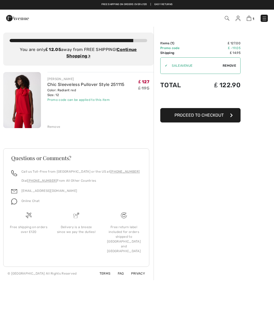
click at [168, 151] on div "Order Summary Details Items ( 1 ) ₤ 127.00 Promo code ₤ -19.05 Shipping ₤ 14.95…" at bounding box center [213, 153] width 120 height 254
click at [264, 19] on img at bounding box center [263, 18] width 5 height 5
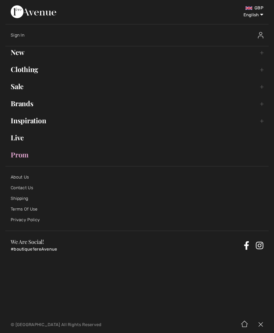
click at [261, 69] on link "Clothing Toggle submenu" at bounding box center [136, 70] width 263 height 12
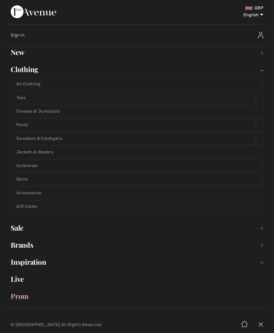
click at [25, 179] on link "Skirts" at bounding box center [137, 180] width 252 height 12
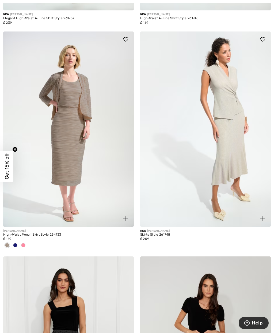
scroll to position [286, 0]
click at [26, 244] on div at bounding box center [23, 245] width 8 height 9
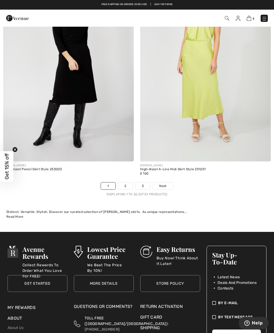
scroll to position [3984, 0]
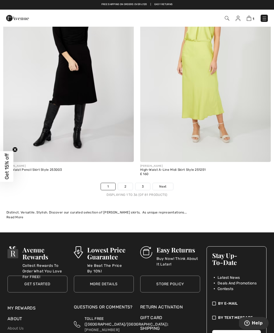
click at [164, 184] on span "Next" at bounding box center [162, 186] width 7 height 5
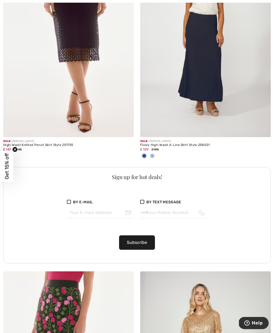
scroll to position [1251, 0]
click at [152, 155] on span at bounding box center [152, 156] width 4 height 4
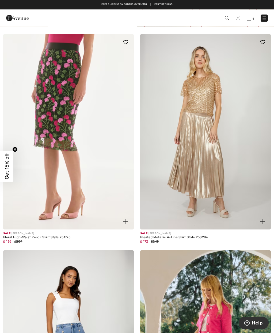
scroll to position [1488, 0]
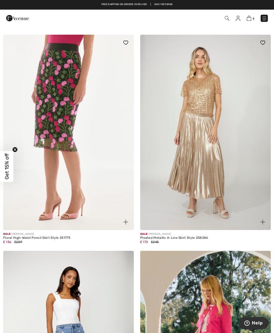
click at [222, 172] on img at bounding box center [205, 133] width 130 height 196
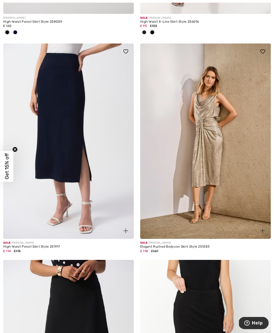
scroll to position [2094, 0]
click at [216, 182] on img at bounding box center [205, 142] width 130 height 196
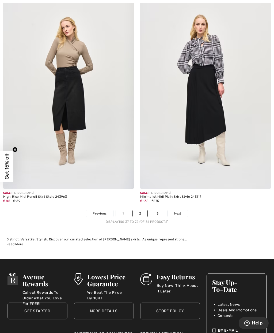
scroll to position [3939, 0]
click at [180, 212] on span "Next" at bounding box center [177, 213] width 7 height 5
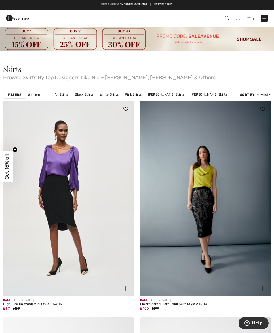
click at [263, 20] on img at bounding box center [263, 18] width 5 height 5
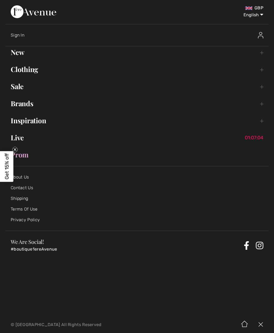
click at [259, 73] on link "Clothing Toggle submenu" at bounding box center [136, 70] width 263 height 12
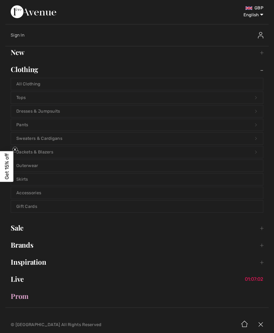
click at [27, 126] on link "Pants Open submenu" at bounding box center [137, 125] width 252 height 12
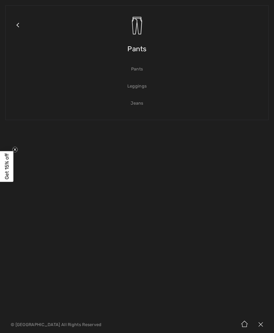
click at [137, 72] on link "Pants" at bounding box center [137, 69] width 252 height 12
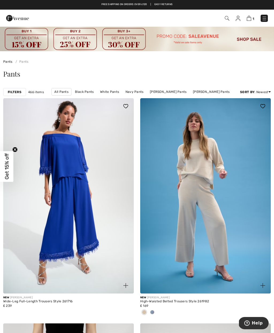
click at [81, 216] on img at bounding box center [68, 196] width 130 height 196
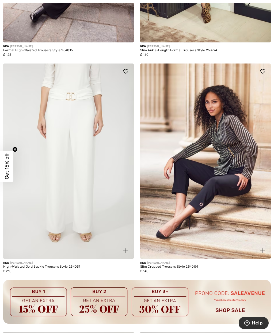
scroll to position [1144, 0]
click at [51, 173] on img at bounding box center [68, 162] width 130 height 196
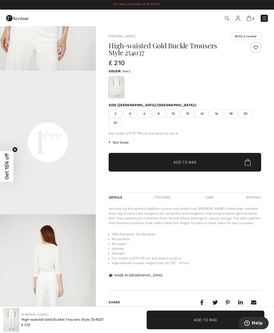
scroll to position [243, 0]
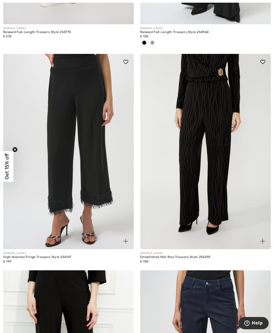
scroll to position [3254, 0]
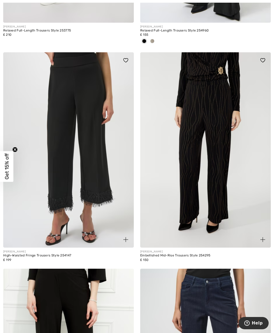
click at [46, 169] on img at bounding box center [68, 150] width 130 height 196
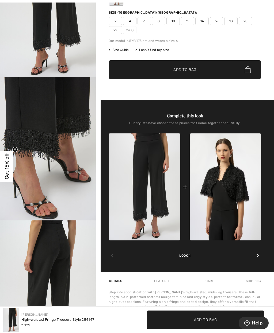
scroll to position [93, 0]
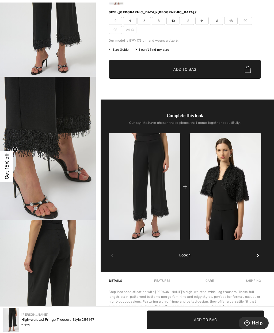
click at [257, 255] on icon at bounding box center [257, 256] width 3 height 4
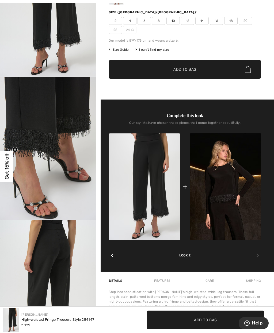
click at [190, 21] on span "12" at bounding box center [187, 21] width 13 height 8
click at [181, 69] on span "Add to Bag" at bounding box center [184, 70] width 23 height 6
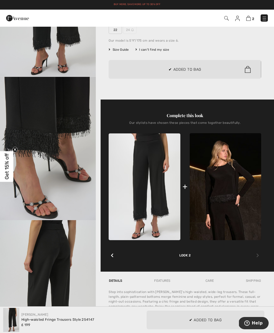
click at [227, 189] on img at bounding box center [224, 186] width 71 height 107
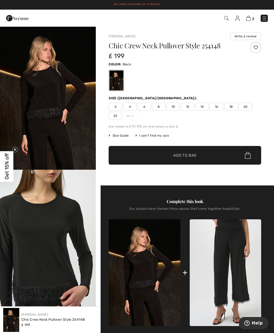
click at [186, 119] on div "2 4 6 8 10 12 14 16 18 20 22 24" at bounding box center [184, 111] width 152 height 17
click at [173, 107] on span "10" at bounding box center [172, 107] width 13 height 8
click at [123, 137] on span "Size Guide" at bounding box center [118, 135] width 20 height 5
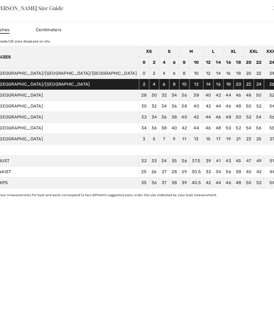
click at [272, 7] on div "✕" at bounding box center [275, 7] width 6 height 11
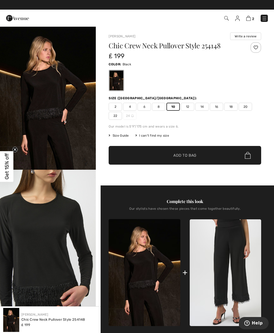
click at [183, 157] on span "Add to Bag" at bounding box center [184, 156] width 23 height 6
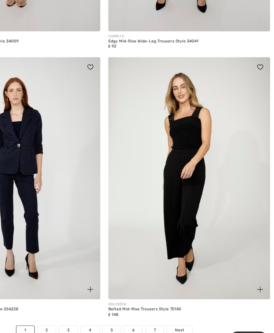
scroll to position [3913, 0]
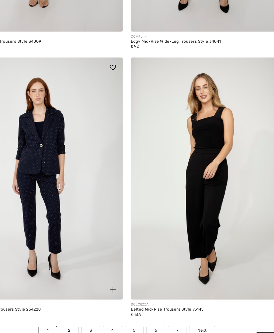
click at [194, 314] on span "Next" at bounding box center [197, 316] width 7 height 5
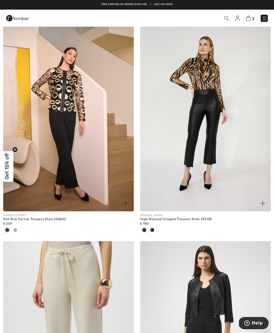
scroll to position [82, 0]
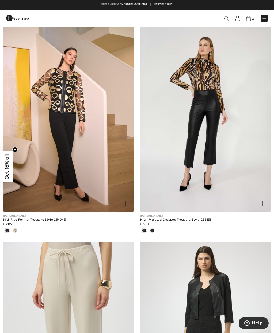
click at [36, 181] on img at bounding box center [68, 115] width 130 height 196
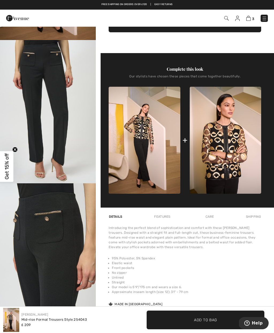
scroll to position [126, 0]
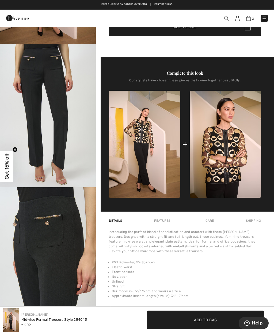
click at [223, 172] on img at bounding box center [224, 144] width 71 height 107
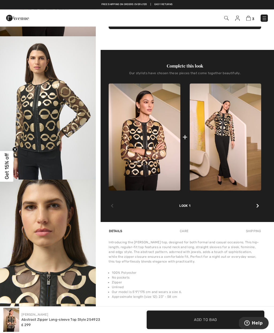
scroll to position [132, 0]
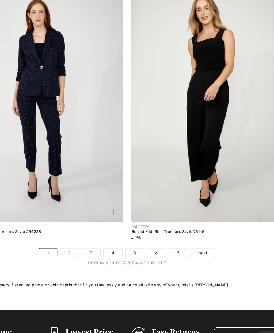
scroll to position [3984, 0]
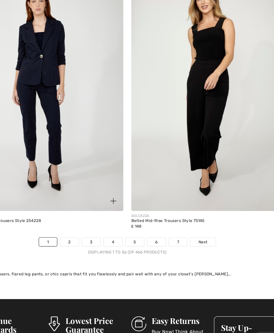
click at [194, 243] on span "Next" at bounding box center [197, 245] width 7 height 5
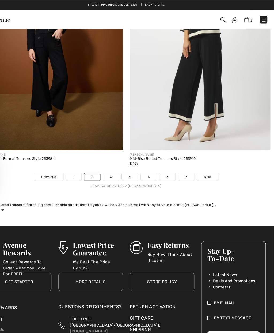
scroll to position [4082, 0]
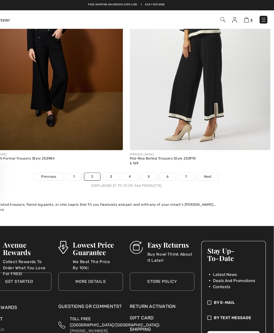
click at [209, 162] on span "Next" at bounding box center [212, 164] width 7 height 5
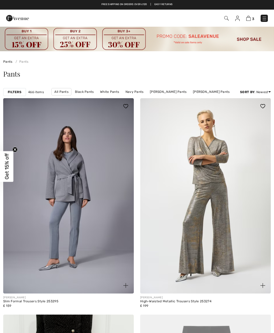
checkbox input "true"
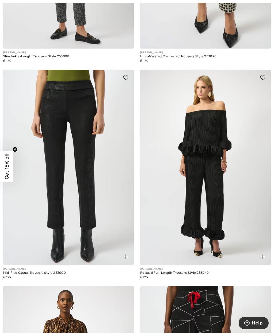
scroll to position [3437, 0]
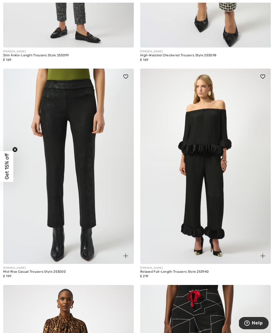
click at [216, 229] on img at bounding box center [205, 167] width 130 height 196
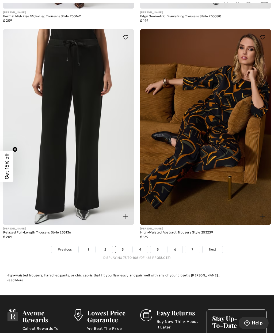
scroll to position [3962, 0]
click at [215, 247] on span "Next" at bounding box center [212, 249] width 7 height 5
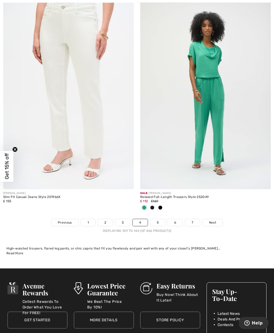
scroll to position [3972, 0]
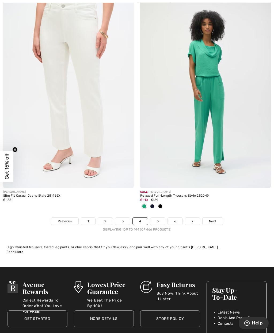
click at [212, 219] on span "Next" at bounding box center [212, 221] width 7 height 5
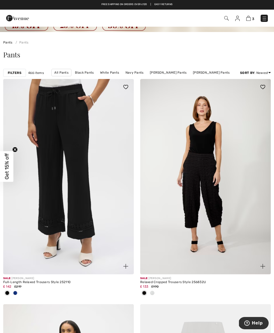
scroll to position [21, 0]
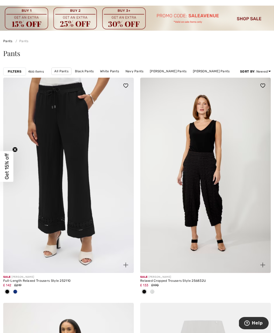
click at [16, 293] on span at bounding box center [15, 292] width 4 height 4
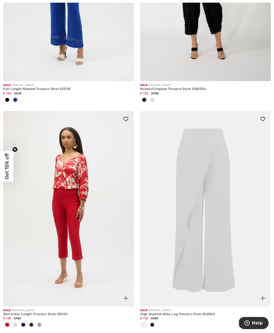
scroll to position [213, 0]
click at [203, 255] on img at bounding box center [205, 209] width 130 height 196
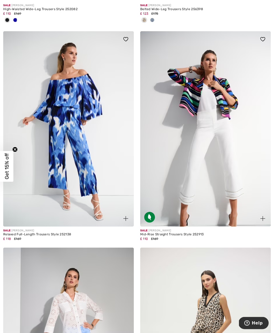
scroll to position [3553, 0]
click at [206, 199] on img at bounding box center [205, 129] width 130 height 196
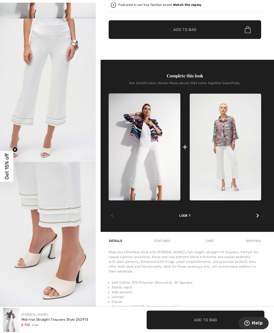
scroll to position [148, 0]
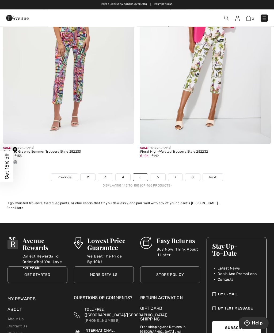
scroll to position [4068, 0]
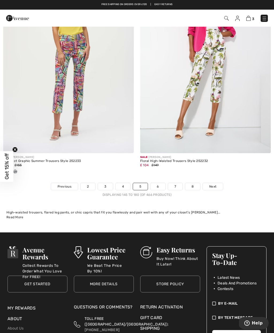
click at [210, 184] on span "Next" at bounding box center [212, 186] width 7 height 5
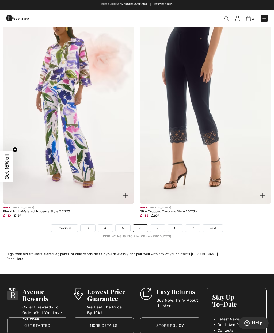
scroll to position [3926, 0]
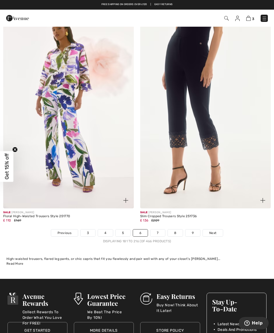
click at [215, 231] on span "Next" at bounding box center [212, 233] width 7 height 5
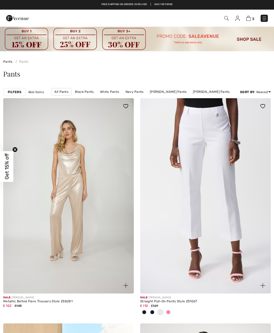
checkbox input "true"
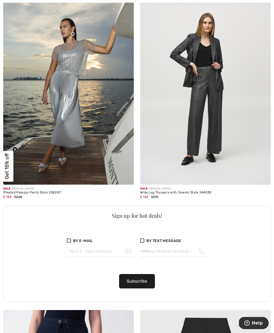
scroll to position [1228, 0]
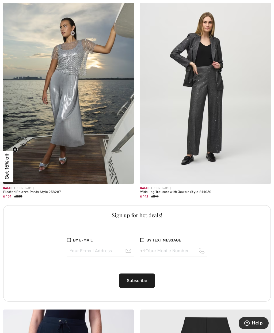
click at [60, 144] on img at bounding box center [68, 87] width 130 height 196
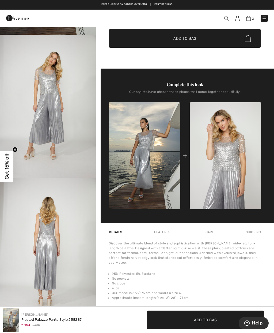
scroll to position [133, 0]
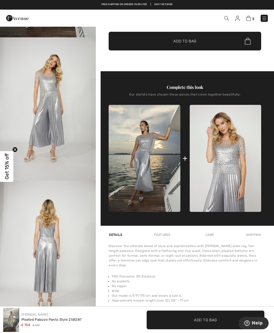
click at [230, 184] on img at bounding box center [224, 158] width 71 height 107
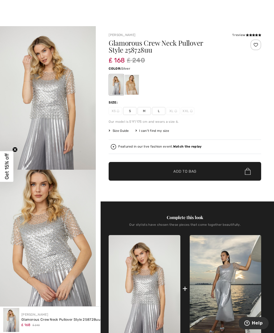
click at [134, 91] on div at bounding box center [132, 85] width 14 height 20
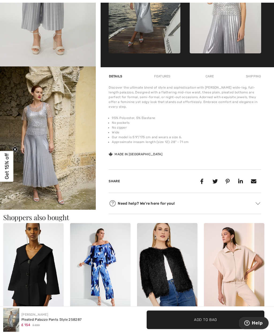
scroll to position [293, 0]
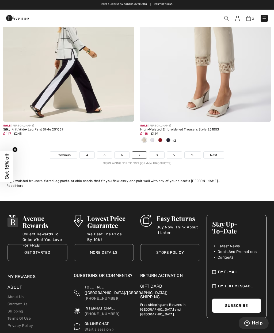
scroll to position [4084, 0]
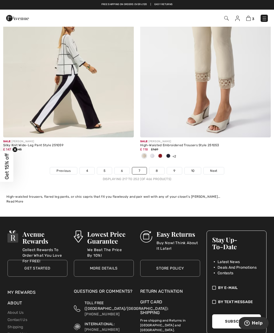
click at [211, 169] on span "Next" at bounding box center [213, 171] width 7 height 5
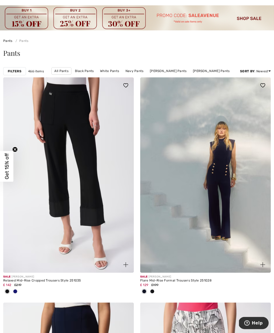
scroll to position [21, 0]
click at [217, 216] on img at bounding box center [205, 175] width 130 height 196
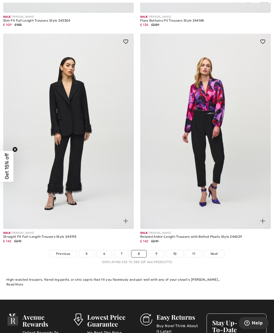
scroll to position [3922, 0]
click at [216, 252] on span "Next" at bounding box center [213, 254] width 7 height 5
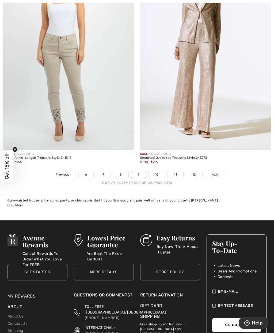
scroll to position [4018, 0]
click at [216, 172] on span "Next" at bounding box center [214, 174] width 7 height 5
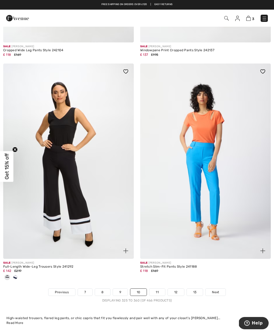
scroll to position [3919, 0]
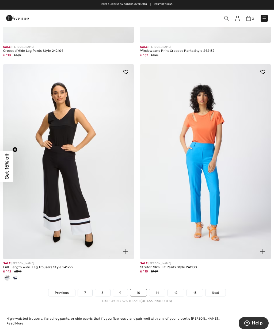
click at [4, 274] on div at bounding box center [7, 278] width 8 height 9
click at [7, 276] on span at bounding box center [7, 278] width 4 height 4
click at [17, 276] on span at bounding box center [15, 278] width 4 height 4
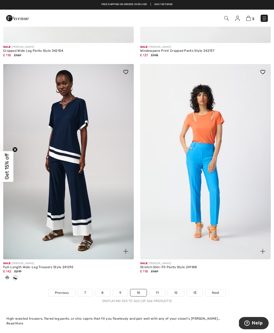
click at [218, 291] on span "Next" at bounding box center [215, 293] width 7 height 5
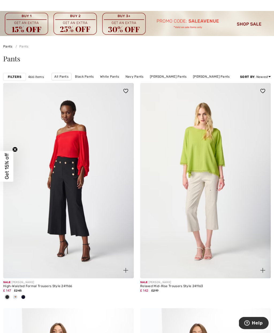
scroll to position [15, 0]
click at [67, 79] on link "All Pants" at bounding box center [61, 76] width 20 height 7
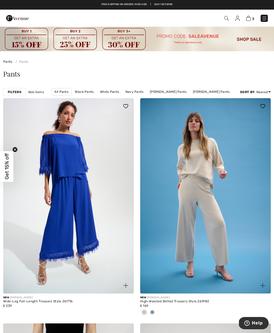
click at [15, 92] on strong "Filters" at bounding box center [15, 92] width 14 height 5
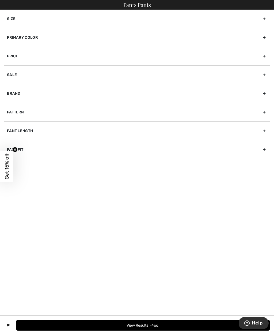
click at [262, 20] on div "Size" at bounding box center [136, 19] width 265 height 18
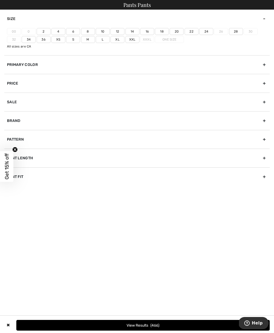
click at [104, 31] on label "10" at bounding box center [103, 31] width 14 height 7
click at [0, 0] on input"] "10" at bounding box center [0, 0] width 0 height 0
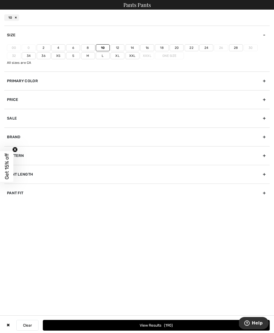
click at [120, 48] on label "12" at bounding box center [117, 47] width 14 height 7
click at [0, 0] on input"] "12" at bounding box center [0, 0] width 0 height 0
click at [268, 196] on div "Pant Fit" at bounding box center [136, 193] width 265 height 19
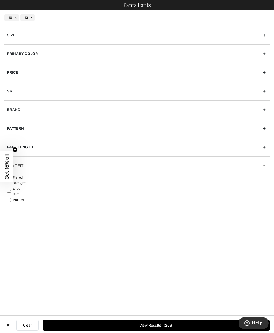
click at [263, 198] on label "Pull On" at bounding box center [138, 200] width 262 height 5
click at [11, 198] on input"] "Pull On" at bounding box center [9, 200] width 4 height 4
checkbox input"] "true"
click at [263, 53] on div "Primary Color" at bounding box center [136, 53] width 265 height 19
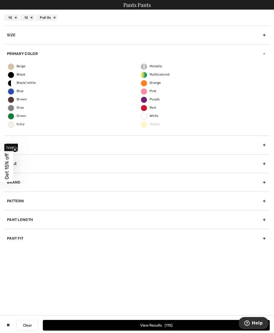
click at [24, 124] on span "Ivory" at bounding box center [16, 124] width 17 height 4
click at [0, 0] on input "Ivory" at bounding box center [0, 0] width 0 height 0
click at [25, 74] on span "Black" at bounding box center [16, 75] width 17 height 4
click at [0, 0] on input "Black" at bounding box center [0, 0] width 0 height 0
click at [155, 118] on span "White" at bounding box center [150, 116] width 18 height 4
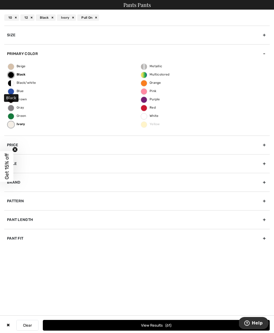
click at [0, 0] on input "White" at bounding box center [0, 0] width 0 height 0
click at [146, 325] on button "View Results 64" at bounding box center [156, 325] width 227 height 11
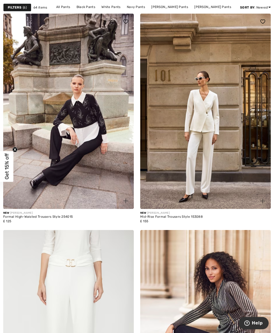
scroll to position [84, 0]
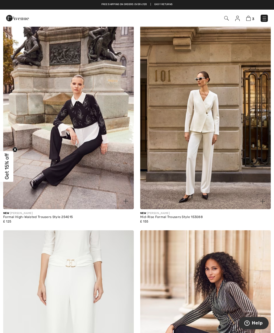
click at [210, 182] on img at bounding box center [205, 112] width 130 height 196
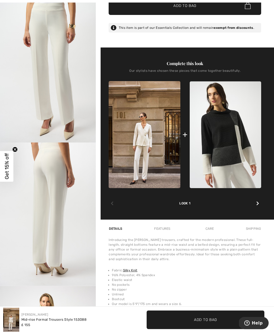
click at [257, 205] on icon at bounding box center [257, 204] width 3 height 4
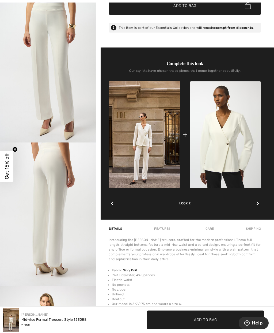
scroll to position [171, 0]
click at [221, 156] on img at bounding box center [224, 134] width 71 height 107
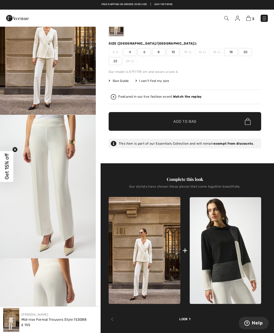
scroll to position [40, 0]
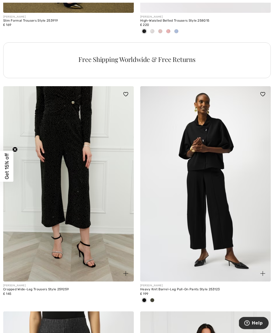
scroll to position [2805, 0]
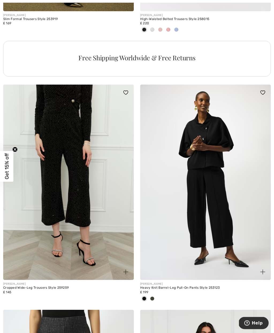
click at [34, 224] on img at bounding box center [68, 183] width 130 height 196
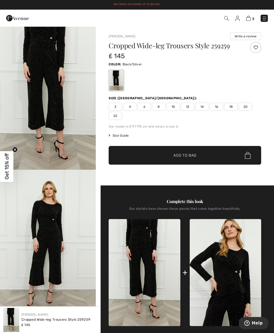
click at [39, 225] on img "2 / 4" at bounding box center [48, 242] width 96 height 144
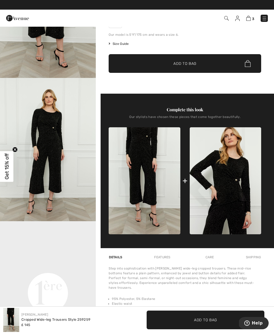
scroll to position [92, 0]
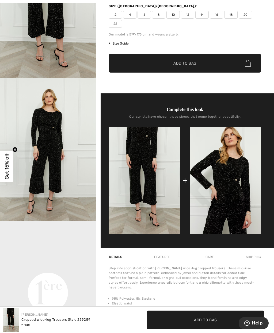
click at [236, 193] on img at bounding box center [224, 180] width 71 height 107
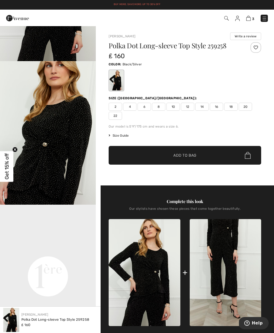
scroll to position [108, 0]
click at [28, 173] on img "2 / 4" at bounding box center [48, 133] width 96 height 144
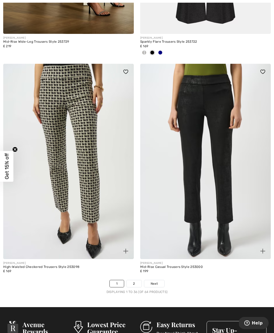
scroll to position [3936, 0]
click at [154, 282] on span "Next" at bounding box center [153, 284] width 7 height 5
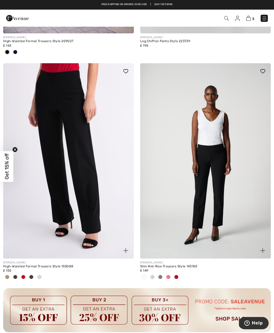
scroll to position [2549, 0]
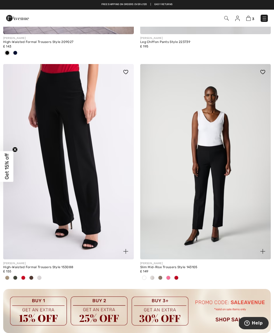
click at [7, 276] on span at bounding box center [7, 278] width 4 height 4
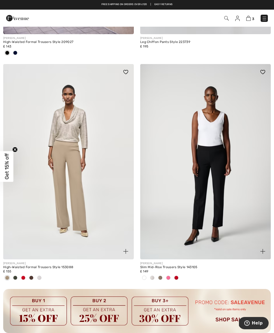
click at [22, 276] on span at bounding box center [23, 278] width 4 height 4
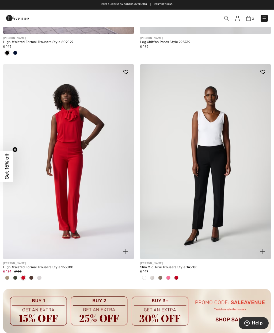
click at [41, 276] on span at bounding box center [39, 278] width 4 height 4
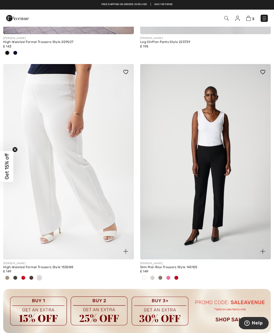
click at [30, 276] on span at bounding box center [31, 278] width 4 height 4
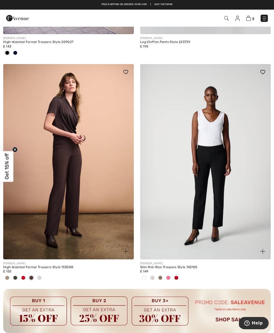
click at [15, 276] on span at bounding box center [15, 278] width 4 height 4
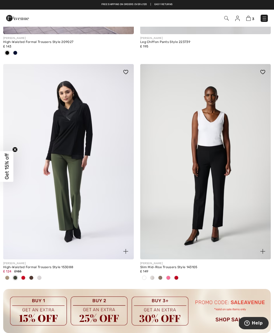
click at [13, 283] on div "JOSEPH RIBKOFF High-Waisted Formal Trousers Style 153088 ₤ 124 ₤155" at bounding box center [68, 275] width 130 height 30
click at [40, 276] on span at bounding box center [39, 278] width 4 height 4
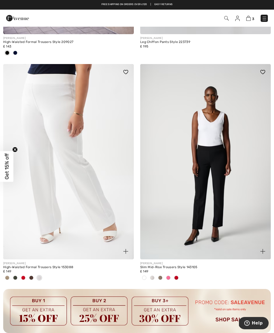
click at [26, 228] on img at bounding box center [68, 162] width 130 height 196
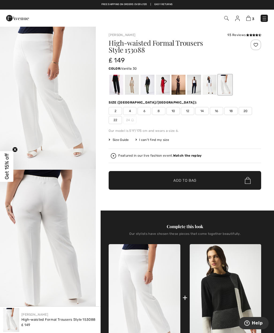
click at [34, 326] on div "₤ 149" at bounding box center [58, 325] width 74 height 5
click at [246, 22] on div "3 Checkout" at bounding box center [192, 18] width 157 height 11
click at [250, 20] on img at bounding box center [248, 18] width 5 height 5
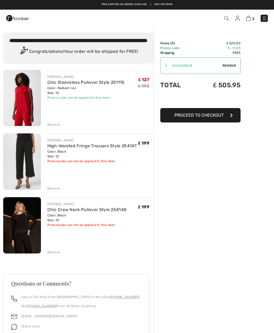
click at [23, 105] on img at bounding box center [22, 98] width 38 height 56
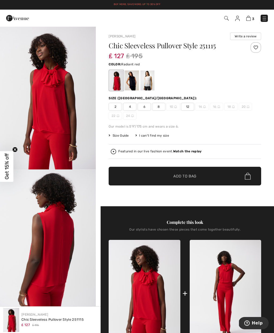
click at [48, 232] on img "2 / 5" at bounding box center [48, 241] width 96 height 143
click at [247, 20] on img at bounding box center [248, 18] width 5 height 5
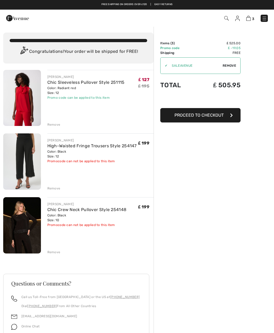
click at [22, 98] on img at bounding box center [22, 98] width 38 height 56
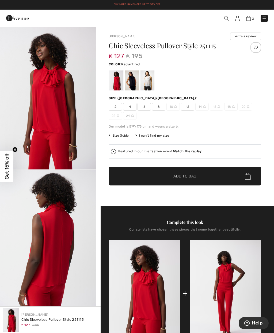
click at [250, 20] on img at bounding box center [248, 18] width 5 height 5
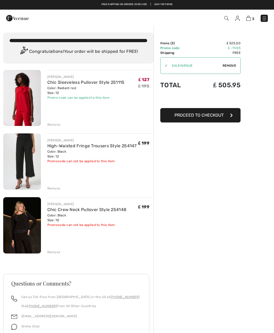
click at [52, 126] on div "Remove" at bounding box center [53, 124] width 13 height 5
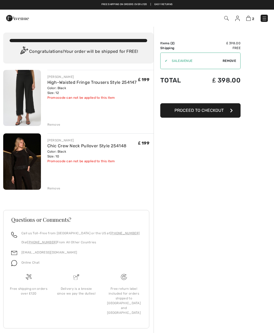
click at [17, 164] on img at bounding box center [22, 162] width 38 height 56
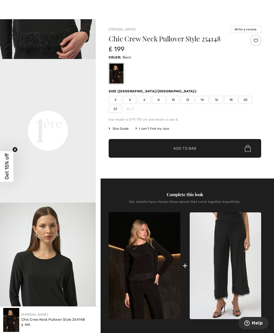
scroll to position [247, 0]
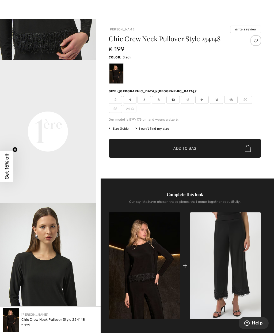
click at [22, 108] on video "Your browser does not support the video tag." at bounding box center [48, 84] width 96 height 48
click at [26, 108] on video "Your browser does not support the video tag." at bounding box center [48, 84] width 96 height 48
click at [189, 98] on span "12" at bounding box center [187, 100] width 13 height 8
click at [179, 150] on span "Add to Bag" at bounding box center [184, 149] width 23 height 6
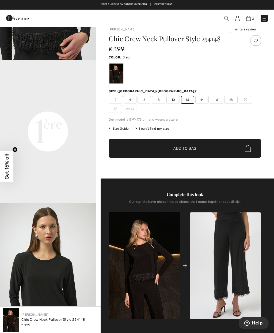
click at [249, 16] on img at bounding box center [248, 18] width 5 height 5
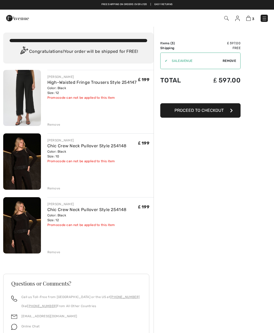
click at [14, 160] on img at bounding box center [22, 162] width 38 height 56
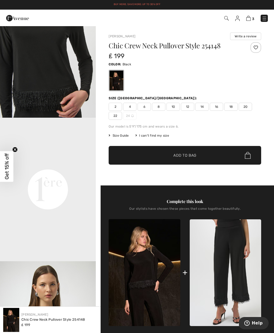
scroll to position [199, 0]
